Goal: Submit feedback/report problem

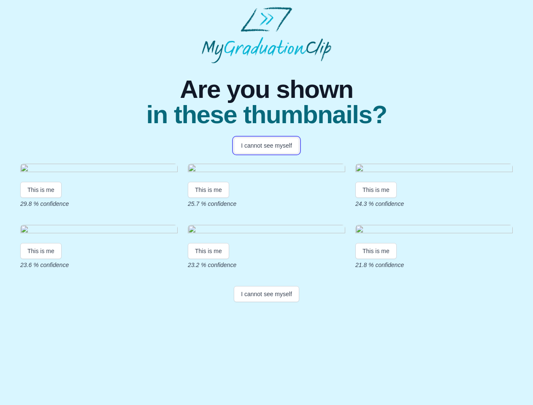
click at [266, 146] on button "I cannot see myself" at bounding box center [266, 146] width 65 height 16
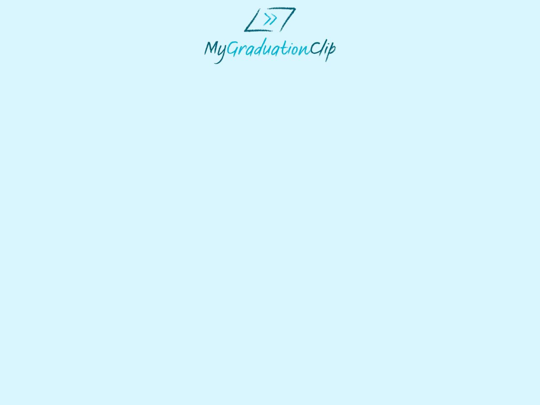
click at [41, 71] on html at bounding box center [270, 35] width 540 height 71
click at [210, 71] on html at bounding box center [270, 35] width 540 height 71
click at [378, 71] on html at bounding box center [270, 35] width 540 height 71
click at [41, 71] on html at bounding box center [270, 35] width 540 height 71
click at [210, 71] on html at bounding box center [270, 35] width 540 height 71
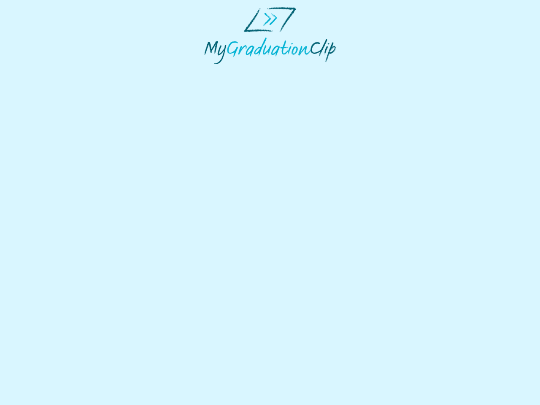
click at [378, 71] on html at bounding box center [270, 35] width 540 height 71
